Goal: Information Seeking & Learning: Learn about a topic

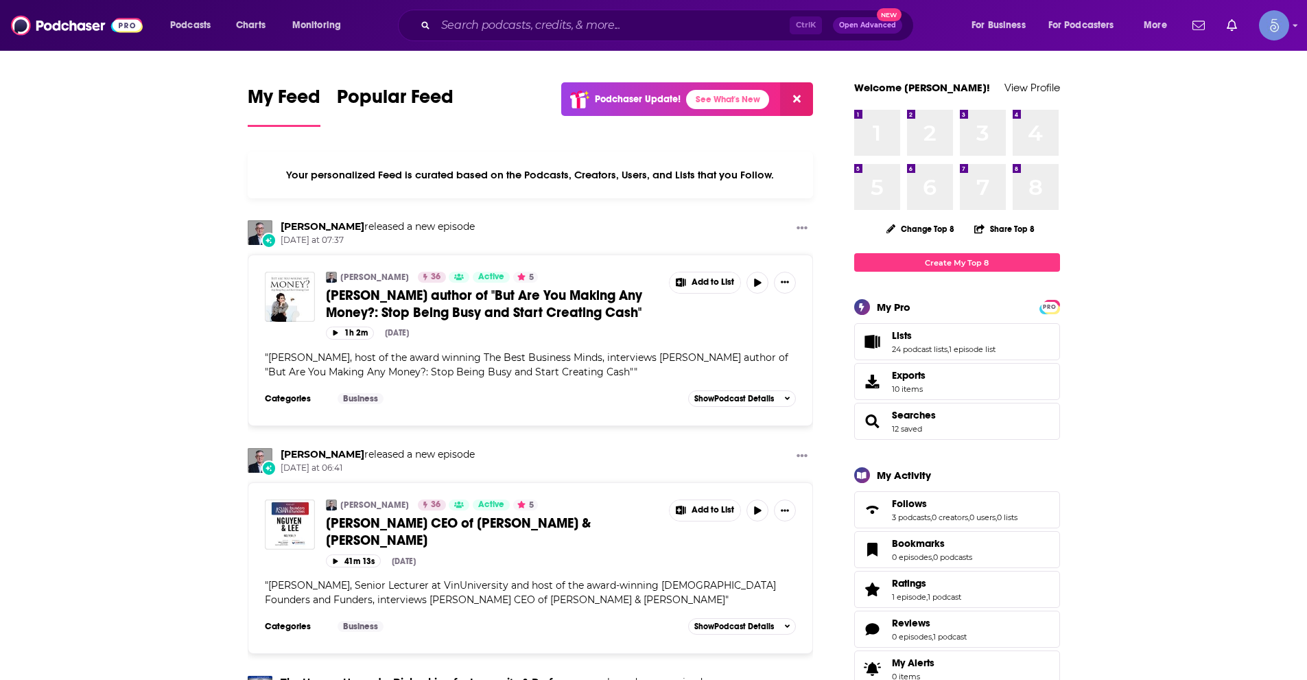
click at [1279, 23] on img "Logged in as Spiral5-G1" at bounding box center [1274, 25] width 30 height 30
click at [1207, 76] on link "Profile" at bounding box center [1223, 76] width 132 height 28
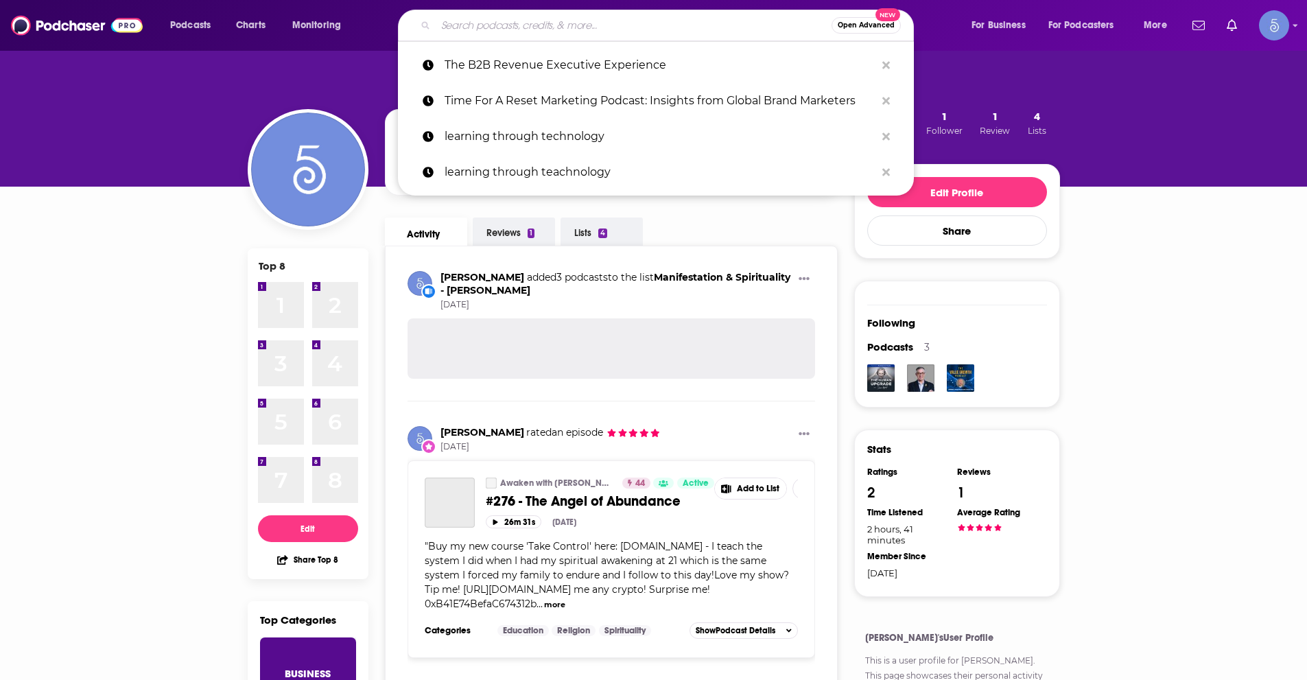
click at [473, 28] on input "Search podcasts, credits, & more..." at bounding box center [634, 25] width 396 height 22
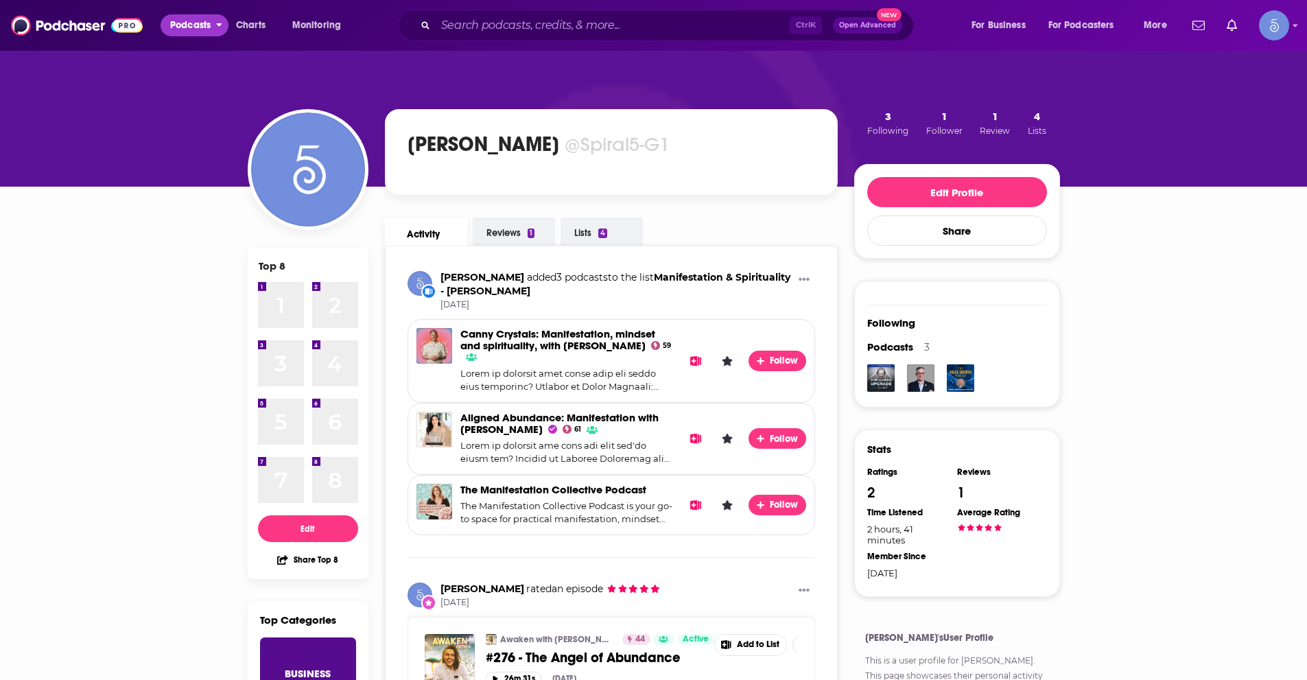
click at [202, 25] on span "Podcasts" at bounding box center [190, 25] width 40 height 19
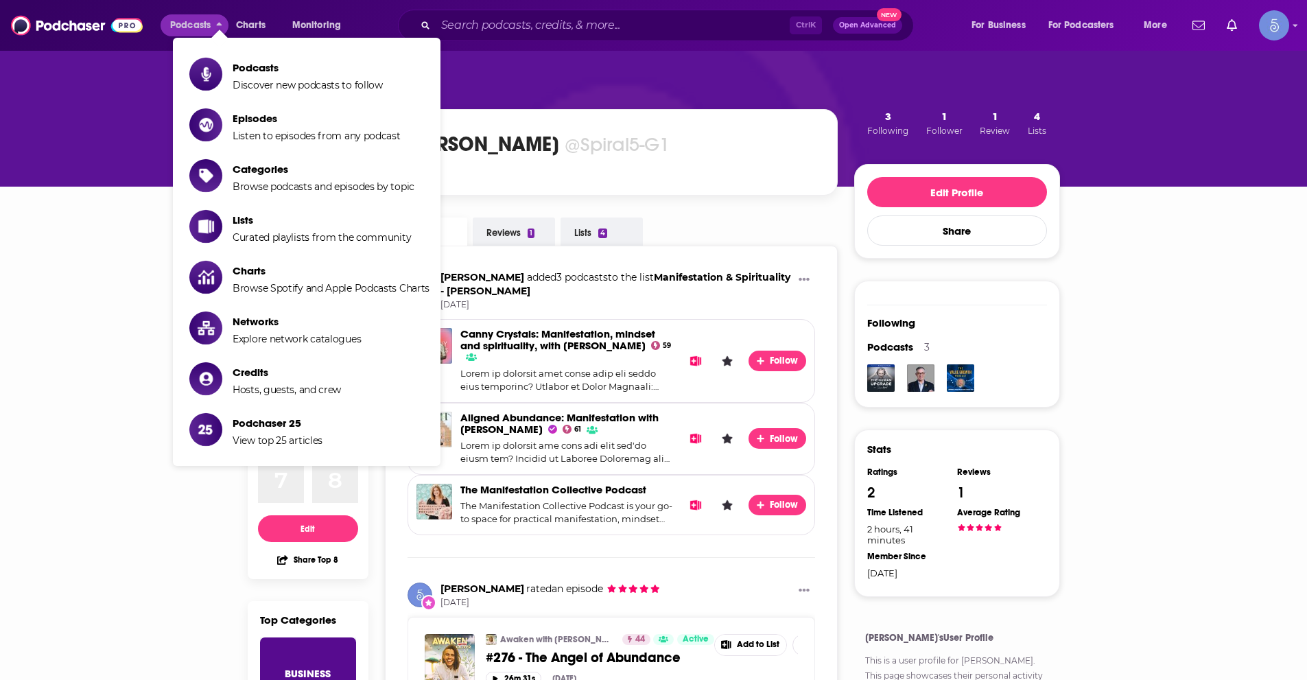
click at [608, 6] on div "Podcasts Charts Monitoring Ctrl K Open Advanced New For Business For Podcasters…" at bounding box center [653, 25] width 1307 height 51
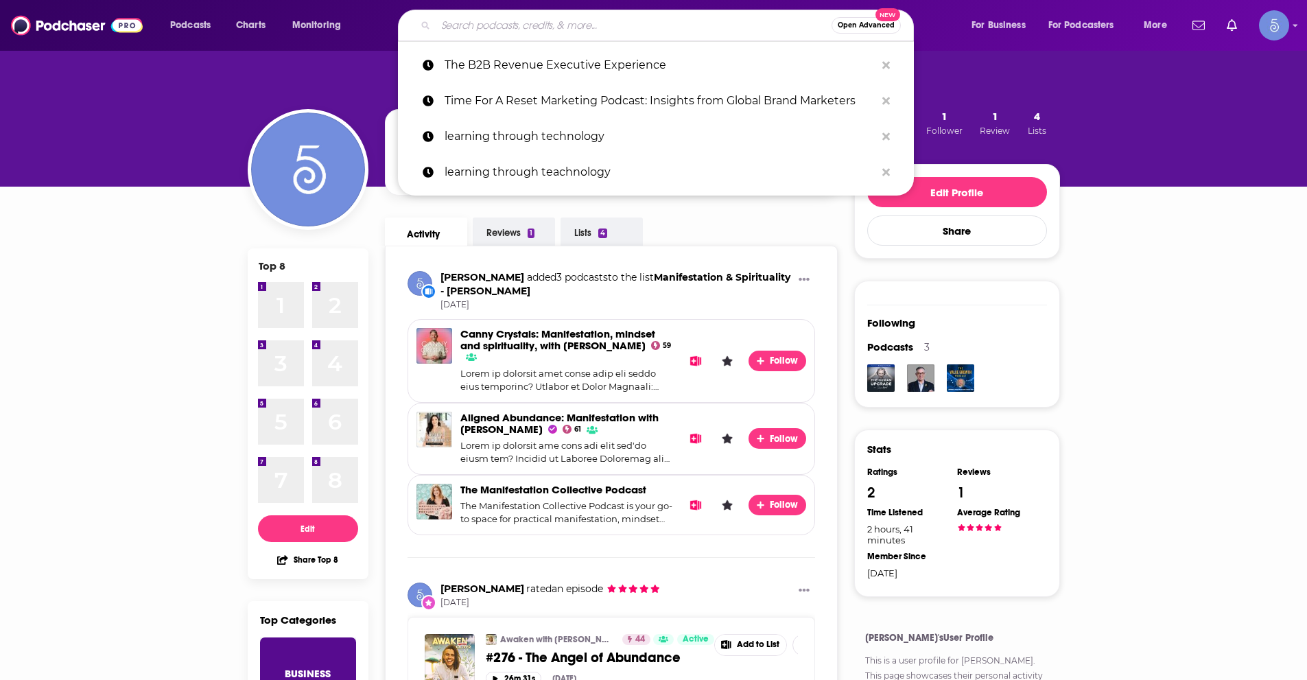
click at [611, 17] on input "Search podcasts, credits, & more..." at bounding box center [634, 25] width 396 height 22
click at [185, 22] on span "Podcasts" at bounding box center [190, 25] width 40 height 19
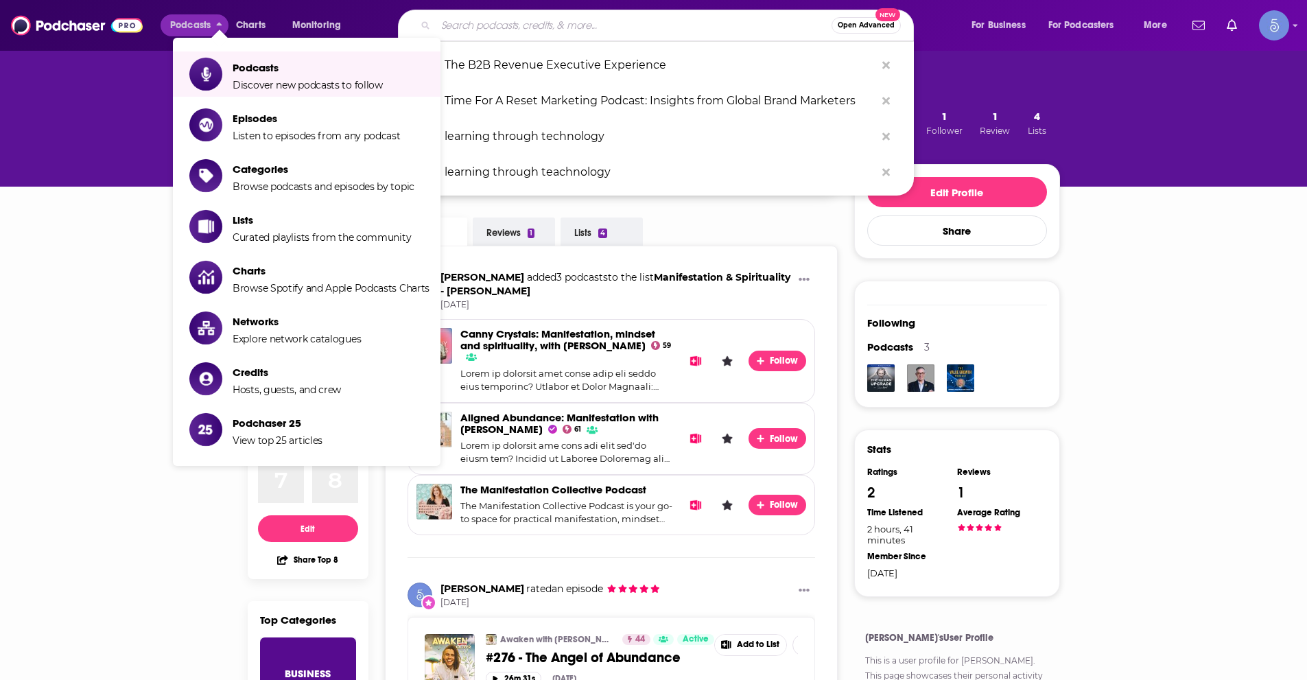
click at [533, 23] on input "Search podcasts, credits, & more..." at bounding box center [634, 25] width 396 height 22
paste input "[PERSON_NAME] Longevity Podcast"
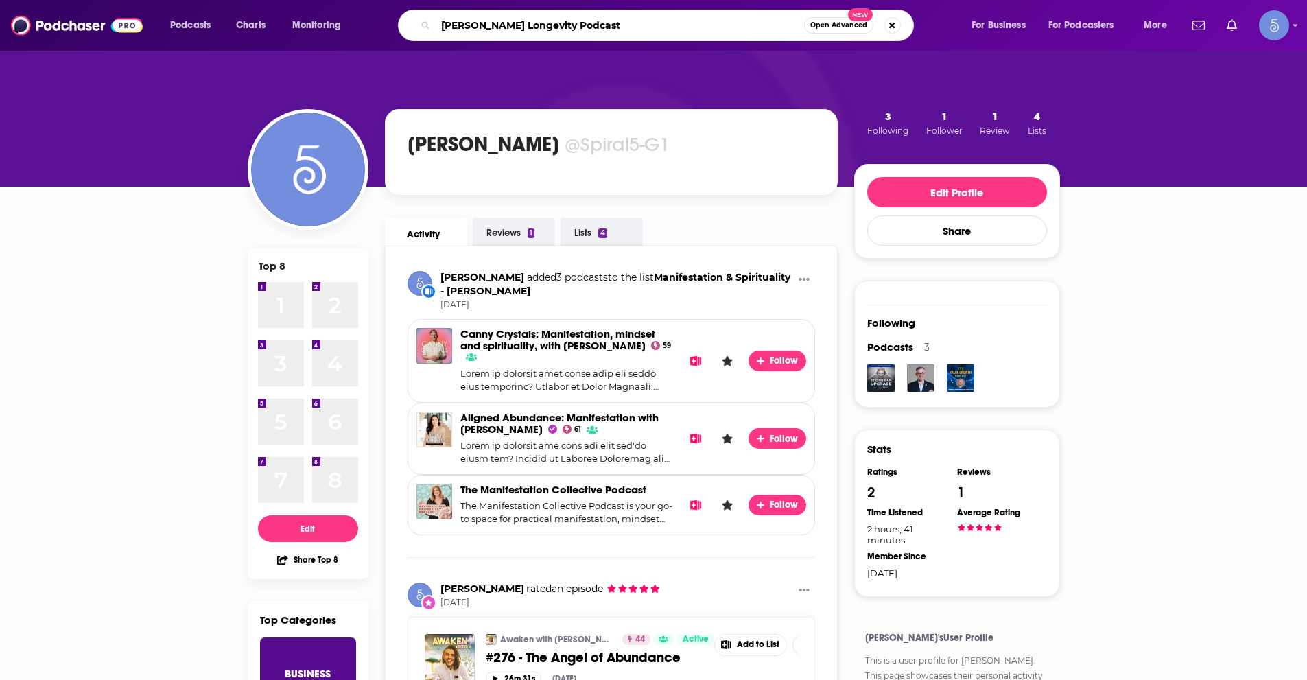
type input "[PERSON_NAME] Longevity Podcast"
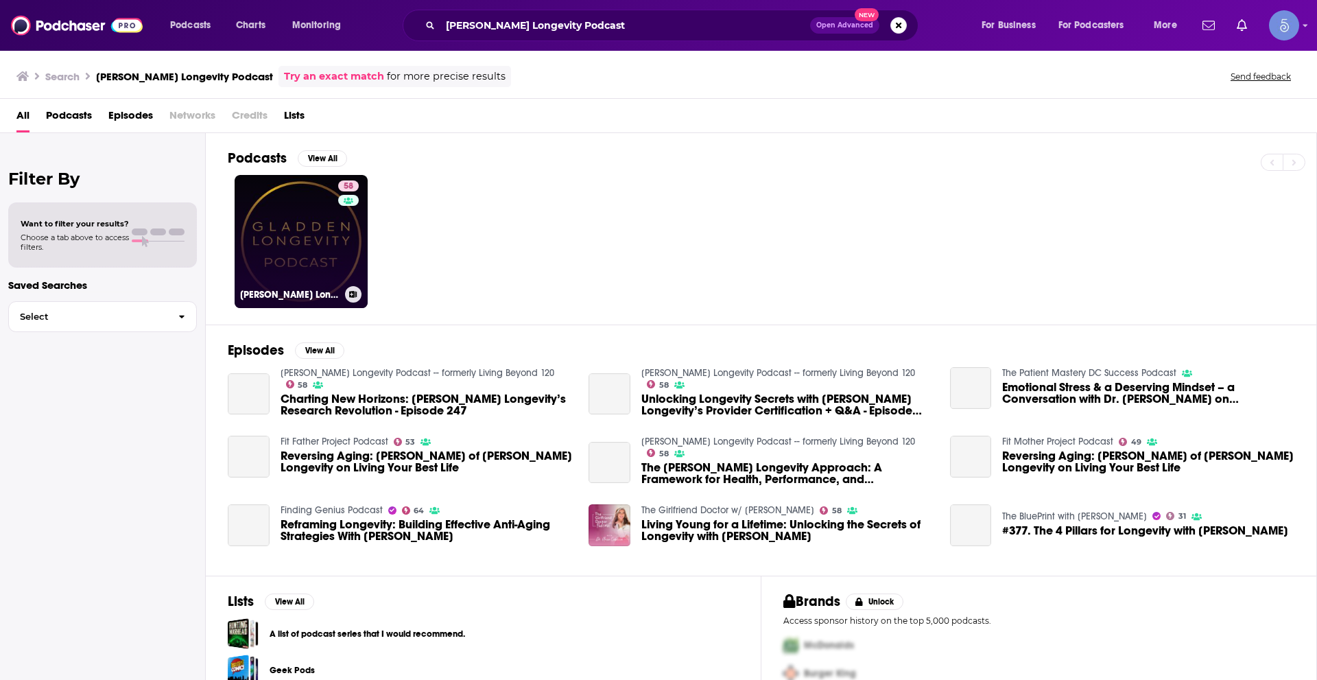
click at [305, 263] on link "58 [PERSON_NAME] Longevity Podcast -- formerly Living Beyond 120" at bounding box center [301, 241] width 133 height 133
